Goal: Task Accomplishment & Management: Manage account settings

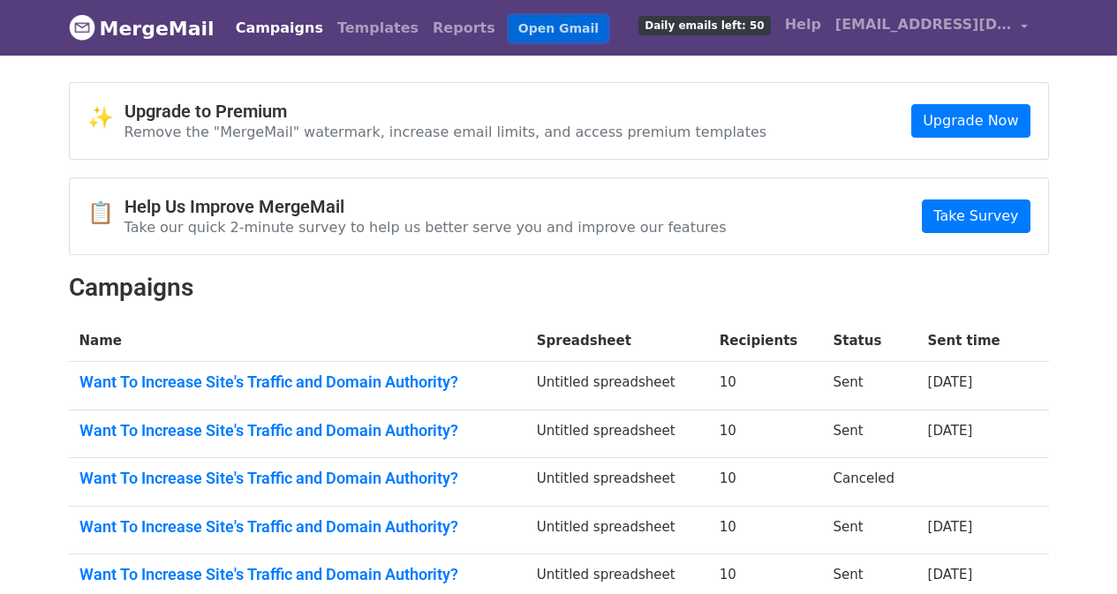
click at [510, 18] on link "Open Gmail" at bounding box center [559, 29] width 98 height 26
click at [973, 23] on span "[EMAIL_ADDRESS][DOMAIN_NAME]" at bounding box center [924, 24] width 177 height 21
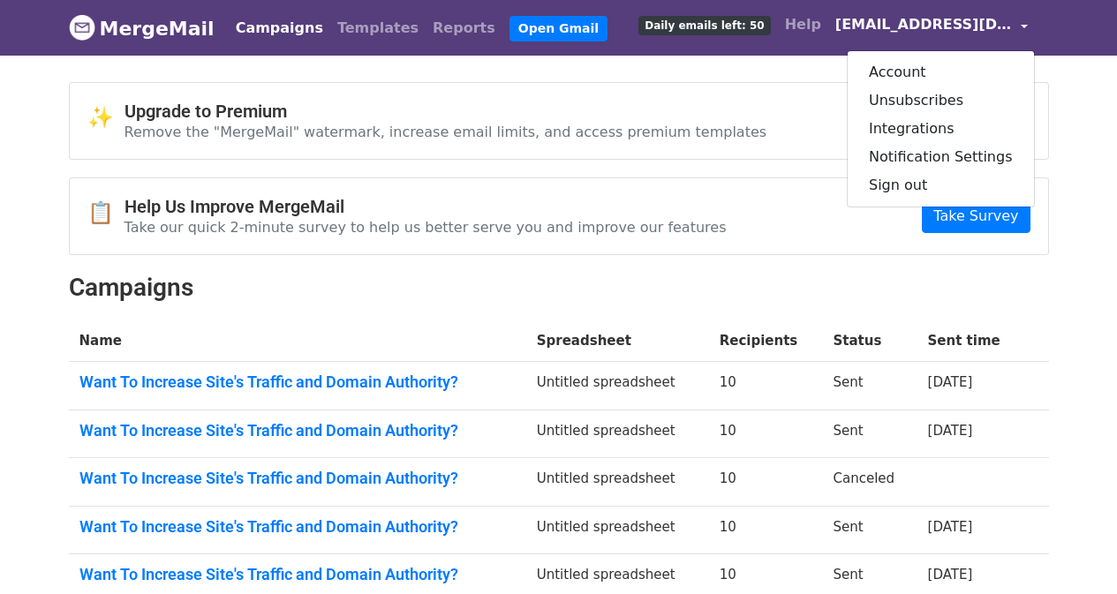
click at [1057, 287] on div "✨ Upgrade to Premium Remove the "MergeMail" watermark, increase email limits, a…" at bounding box center [559, 486] width 1007 height 808
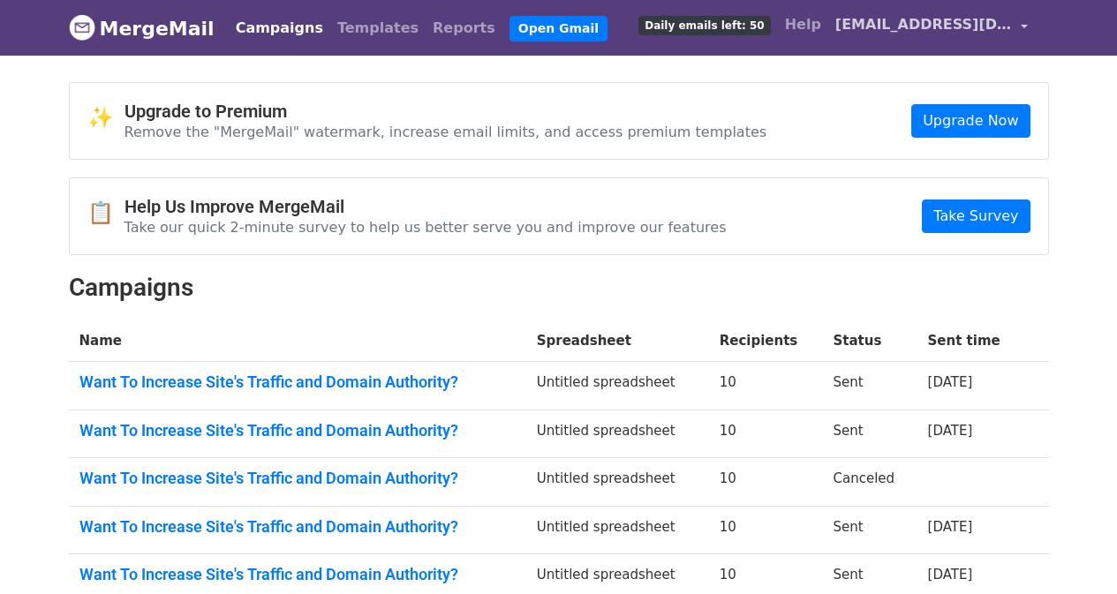
click at [1008, 15] on span "[EMAIL_ADDRESS][DOMAIN_NAME]" at bounding box center [924, 24] width 177 height 21
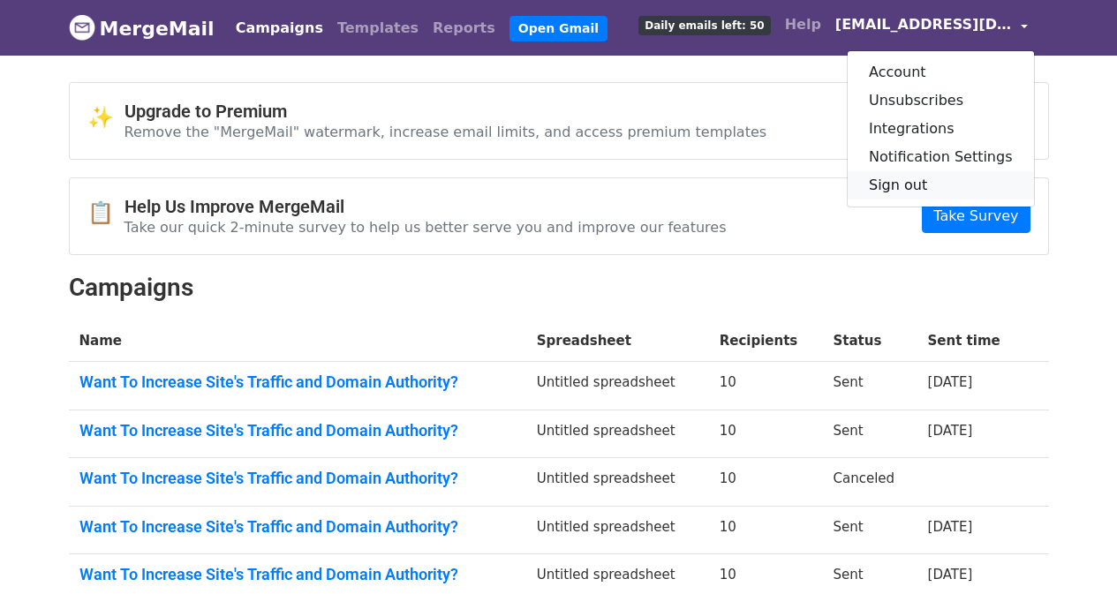
click at [942, 174] on link "Sign out" at bounding box center [941, 185] width 186 height 28
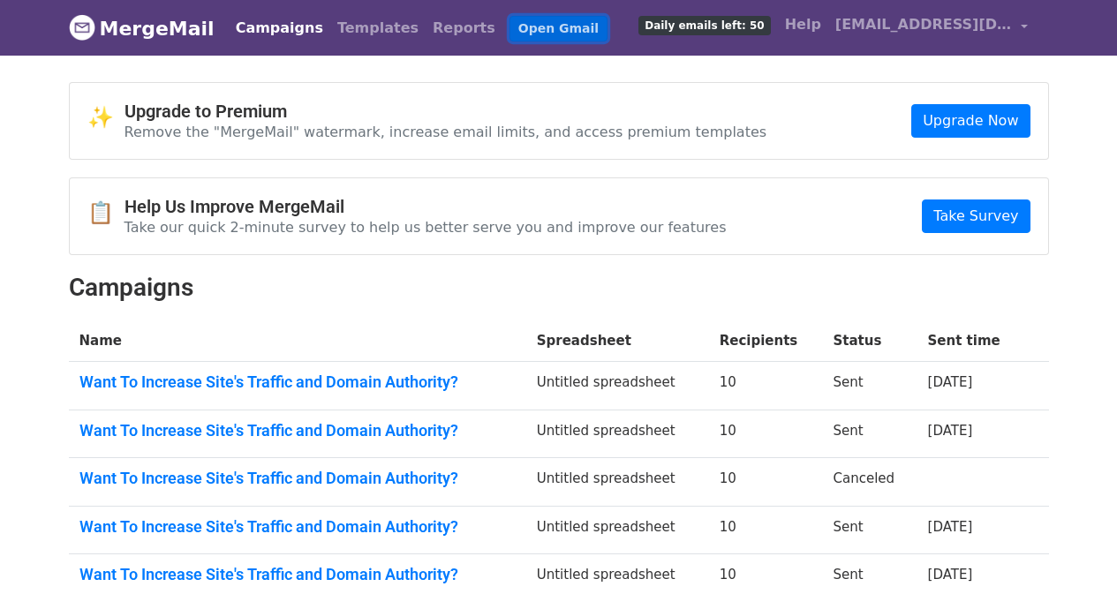
click at [510, 23] on link "Open Gmail" at bounding box center [559, 29] width 98 height 26
